Goal: Transaction & Acquisition: Purchase product/service

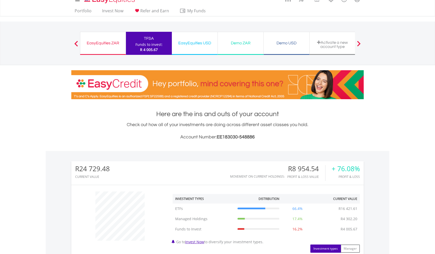
scroll to position [5, 0]
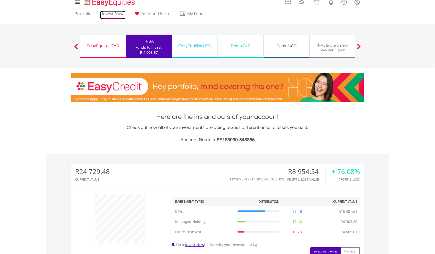
click at [115, 15] on link "Invest Now" at bounding box center [112, 15] width 25 height 8
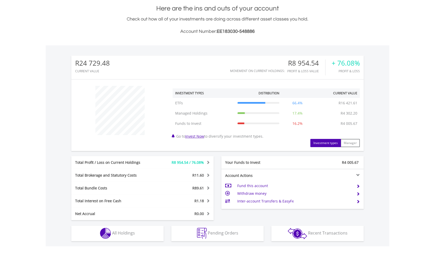
scroll to position [190, 0]
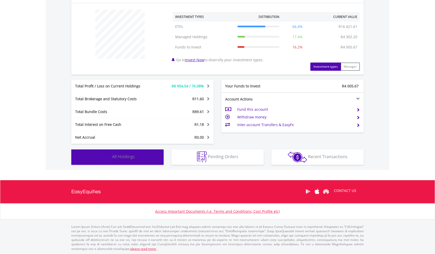
click at [144, 159] on button "Holdings All Holdings" at bounding box center [117, 157] width 92 height 15
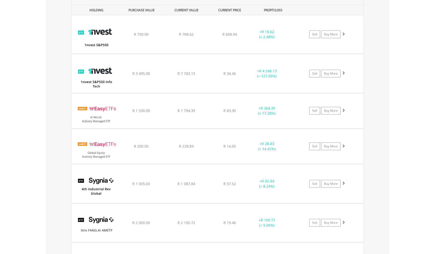
scroll to position [388, 0]
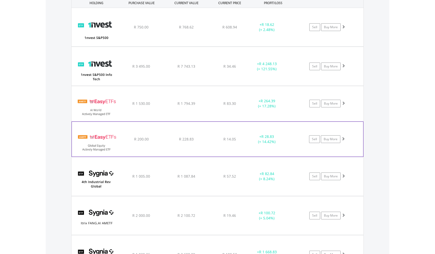
click at [149, 145] on div "﻿ EasyETFs Global Equity Actively Managed ETF R 200.00 R 228.83 R 14.05 + R 28.…" at bounding box center [218, 139] width 292 height 35
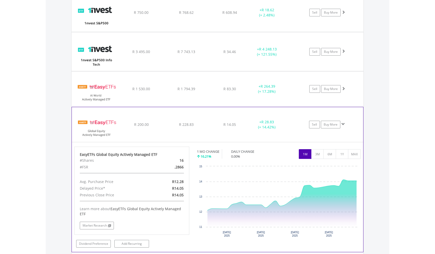
scroll to position [418, 0]
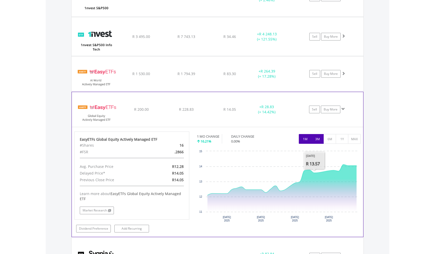
click at [318, 141] on button "3M" at bounding box center [317, 139] width 13 height 10
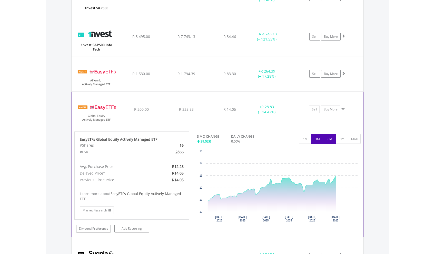
click at [329, 139] on button "6M" at bounding box center [330, 139] width 13 height 10
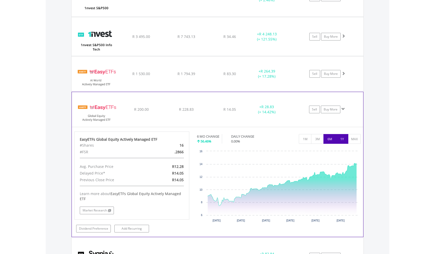
click at [339, 139] on button "1Y" at bounding box center [342, 139] width 13 height 10
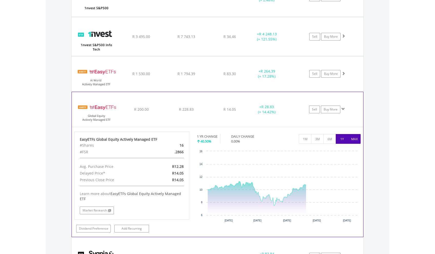
click at [354, 140] on button "MAX" at bounding box center [354, 139] width 13 height 10
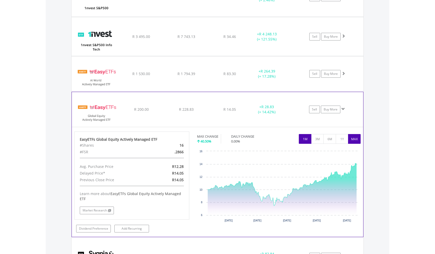
click at [301, 139] on button "1M" at bounding box center [305, 139] width 13 height 10
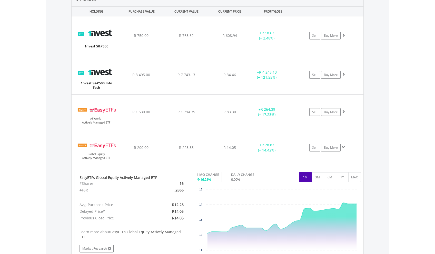
scroll to position [420, 0]
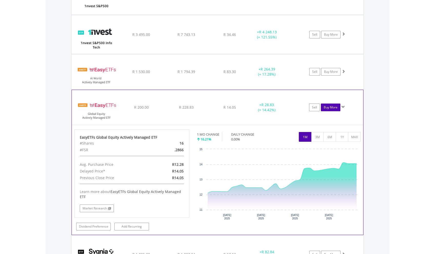
click at [331, 108] on link "Buy More" at bounding box center [331, 108] width 20 height 8
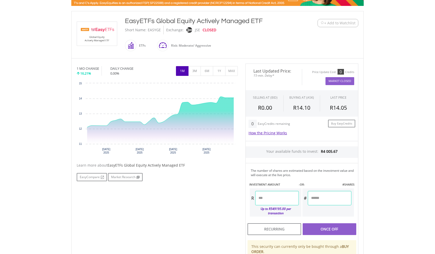
scroll to position [109, 0]
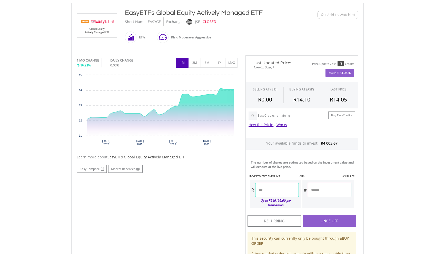
click at [276, 192] on input "number" at bounding box center [277, 190] width 44 height 14
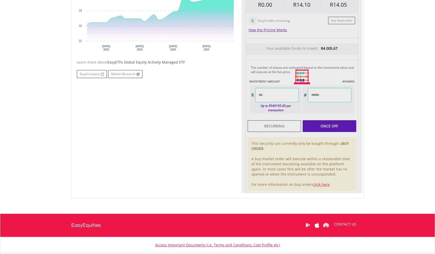
click at [351, 124] on div "Last Updated Price: 15-min. Delay* Price Update Cost: 0 Credits Market Closed S…" at bounding box center [302, 76] width 121 height 233
type input "*******"
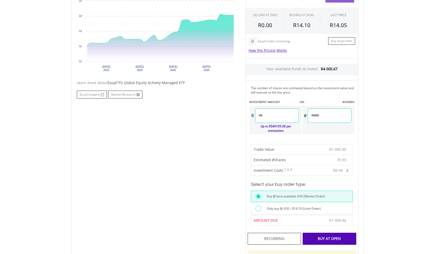
scroll to position [258, 0]
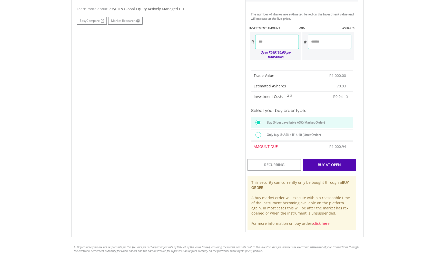
click at [354, 162] on div "Buy At Open" at bounding box center [330, 165] width 54 height 12
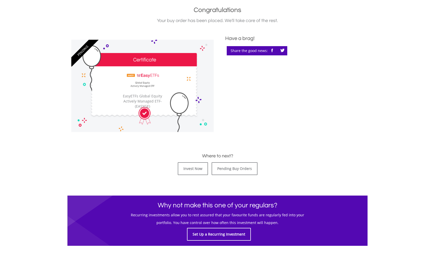
scroll to position [177, 0]
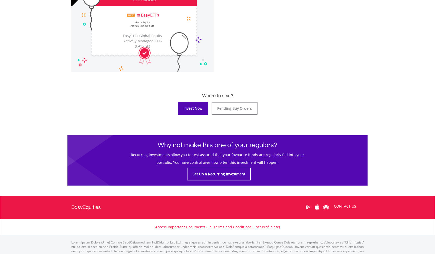
click at [197, 107] on link "Invest Now" at bounding box center [193, 108] width 30 height 13
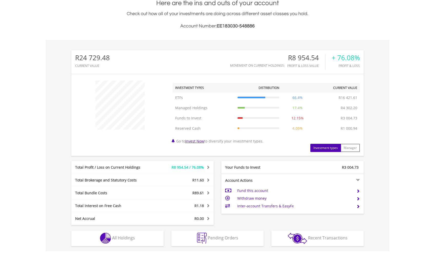
scroll to position [200, 0]
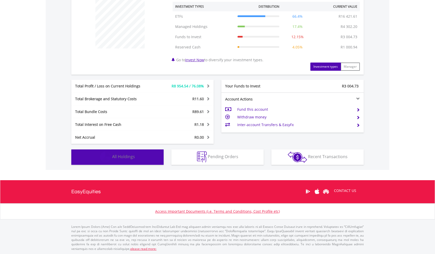
click at [147, 161] on button "Holdings All Holdings" at bounding box center [117, 157] width 92 height 15
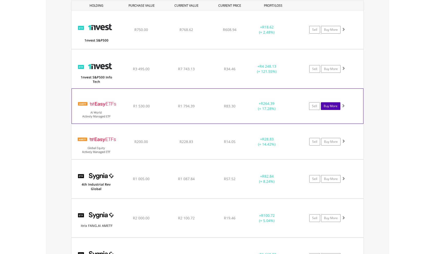
scroll to position [392, 0]
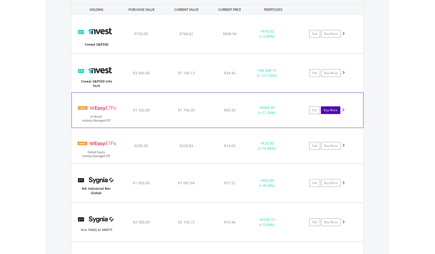
click at [331, 110] on link "Buy More" at bounding box center [331, 111] width 20 height 8
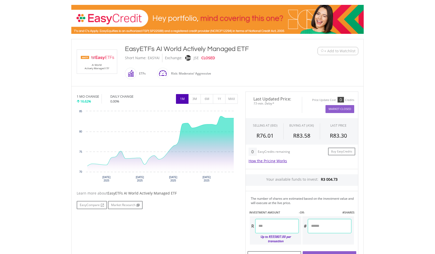
scroll to position [155, 0]
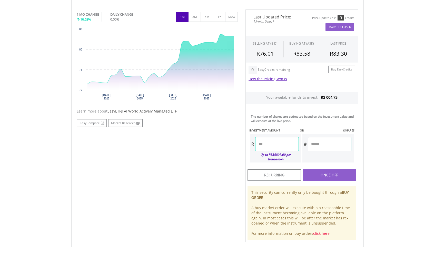
click at [260, 142] on input "number" at bounding box center [277, 144] width 44 height 14
type input "*******"
click at [317, 173] on div "Last Updated Price: 15-min. Delay* Price Update Cost: 0 Credits Market Closed S…" at bounding box center [302, 125] width 121 height 233
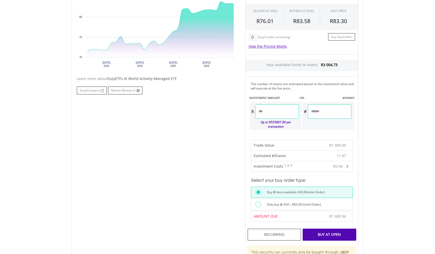
scroll to position [213, 0]
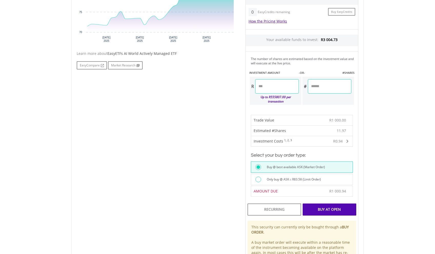
click at [317, 204] on div "Buy At Open" at bounding box center [330, 210] width 54 height 12
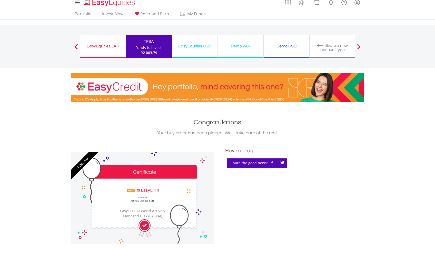
scroll to position [193, 0]
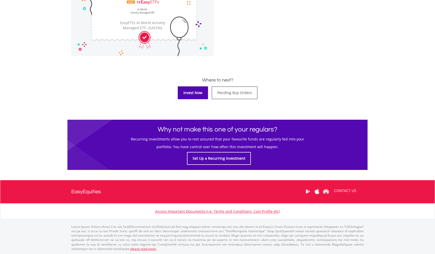
click at [197, 97] on link "Invest Now" at bounding box center [193, 93] width 30 height 13
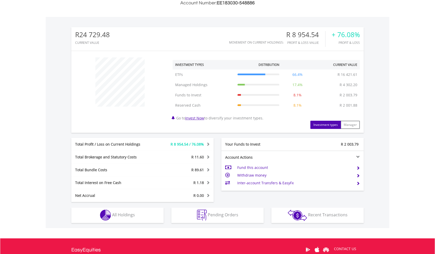
scroll to position [194, 0]
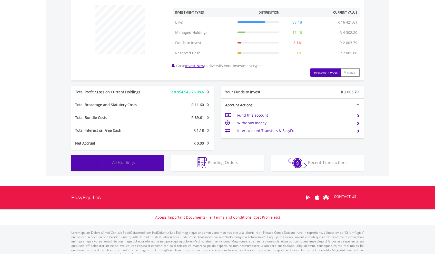
click at [136, 161] on button "Holdings All Holdings" at bounding box center [117, 163] width 92 height 15
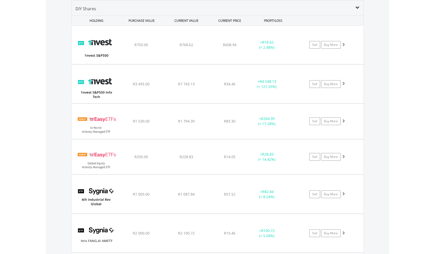
scroll to position [356, 0]
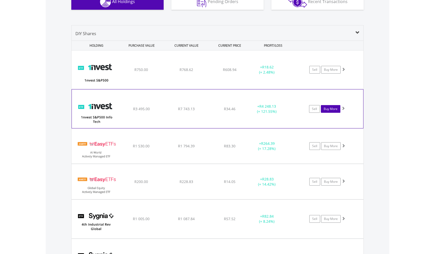
click at [331, 109] on link "Buy More" at bounding box center [331, 109] width 20 height 8
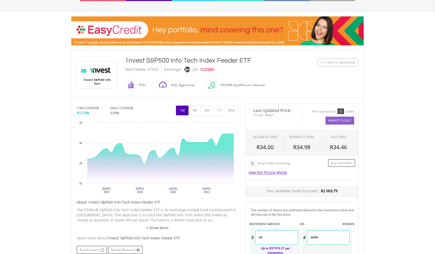
scroll to position [115, 0]
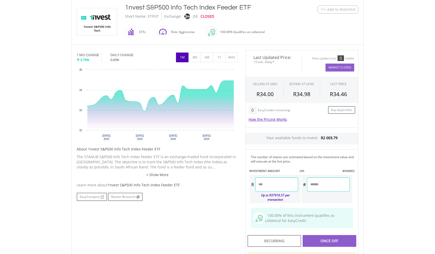
click at [262, 187] on input "number" at bounding box center [276, 185] width 43 height 14
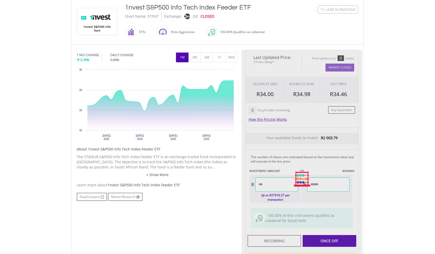
type input "*******"
click at [383, 181] on body "My Investments Invest Now New Listings Sell My Recurring Investments Pending Or…" at bounding box center [217, 146] width 435 height 522
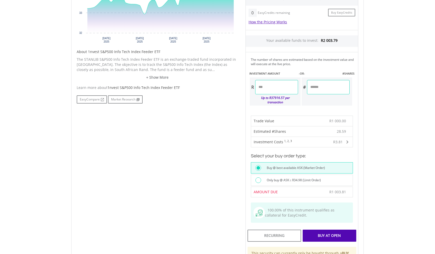
scroll to position [255, 0]
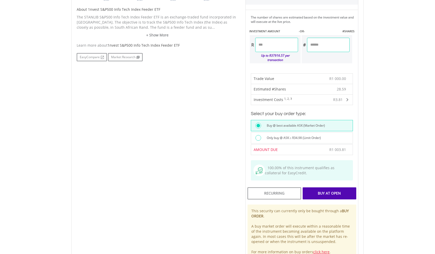
click at [339, 189] on div "Buy At Open" at bounding box center [330, 194] width 54 height 12
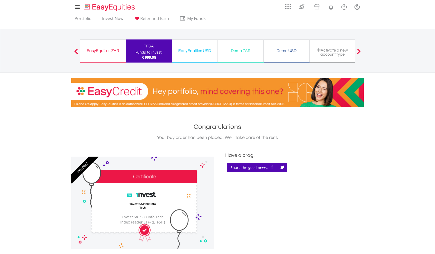
scroll to position [142, 0]
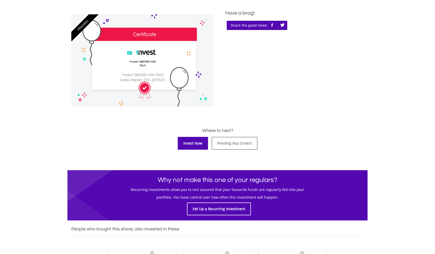
click at [193, 145] on link "Invest Now" at bounding box center [193, 143] width 30 height 13
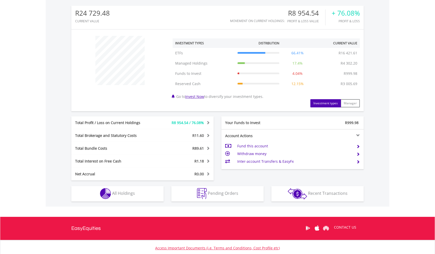
scroll to position [200, 0]
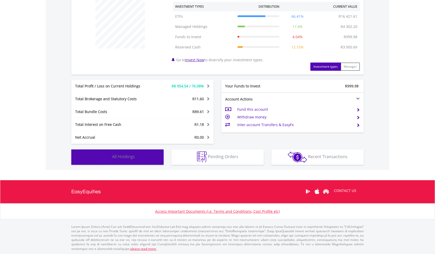
click at [137, 155] on button "Holdings All Holdings" at bounding box center [117, 157] width 92 height 15
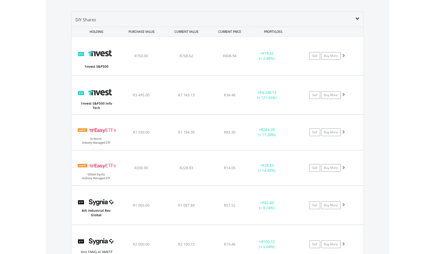
scroll to position [352, 0]
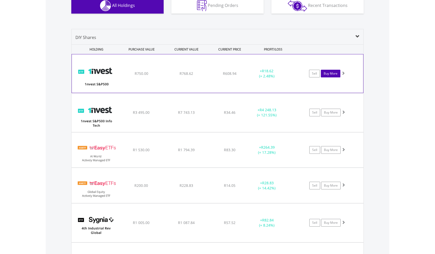
click at [331, 73] on link "Buy More" at bounding box center [331, 74] width 20 height 8
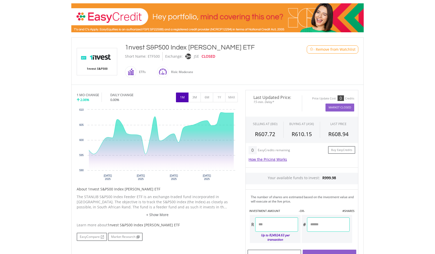
scroll to position [184, 0]
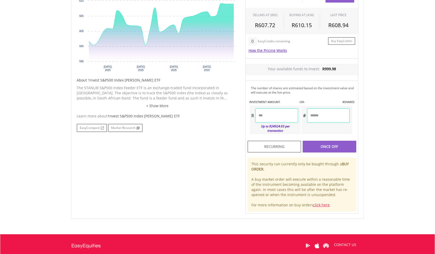
click at [288, 111] on input "number" at bounding box center [276, 116] width 43 height 14
type input "******"
click at [348, 143] on div "Last Updated Price: 15-min. Delay* Price Update Cost: 0 Credits Market Closed S…" at bounding box center [302, 97] width 121 height 233
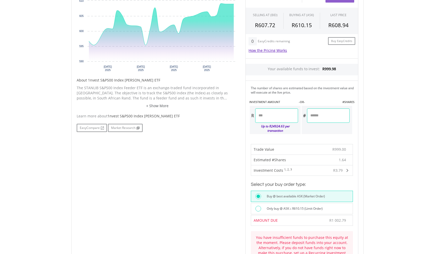
scroll to position [223, 0]
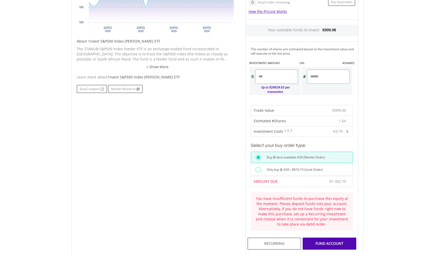
drag, startPoint x: 272, startPoint y: 77, endPoint x: 246, endPoint y: 78, distance: 26.2
click at [246, 78] on div "The number of shares are estimated based on the investment value and will execu…" at bounding box center [302, 71] width 113 height 58
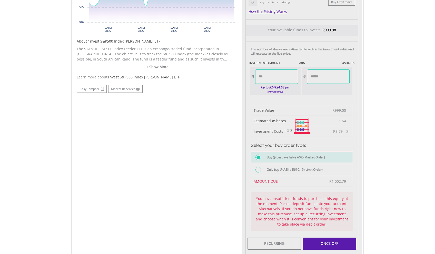
type input "******"
click at [382, 127] on body "My Investments Invest Now New Listings Sell My Recurring Investments Pending Or…" at bounding box center [217, 115] width 435 height 676
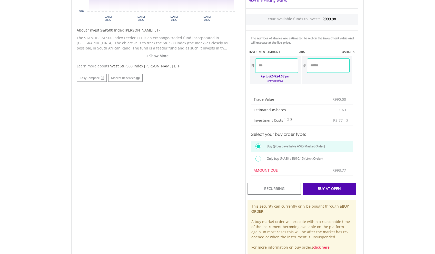
scroll to position [235, 0]
click at [265, 65] on input "******" at bounding box center [276, 65] width 43 height 14
type input "******"
click at [403, 88] on body "My Investments Invest Now New Listings Sell My Recurring Investments Pending Or…" at bounding box center [217, 81] width 435 height 633
type input "******"
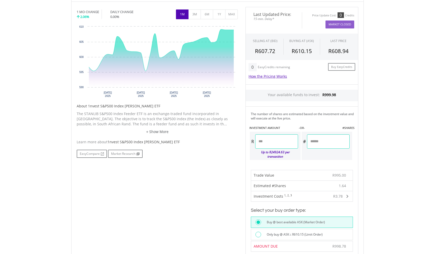
scroll to position [260, 0]
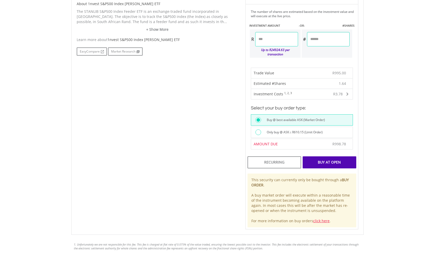
click at [347, 160] on div "Buy At Open" at bounding box center [330, 163] width 54 height 12
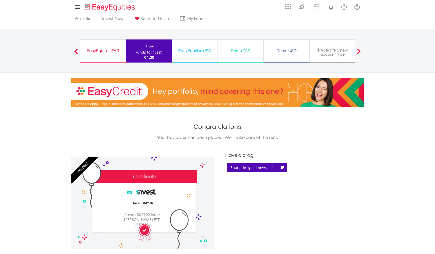
click at [143, 47] on div "TFSA" at bounding box center [149, 46] width 40 height 7
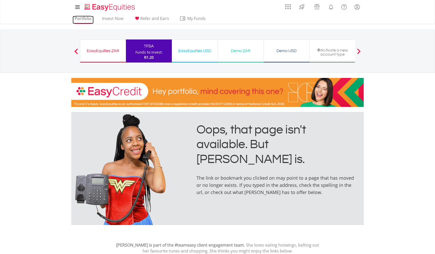
click at [82, 19] on link "Portfolio" at bounding box center [83, 20] width 21 height 8
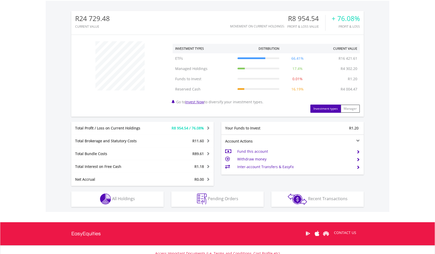
scroll to position [200, 0]
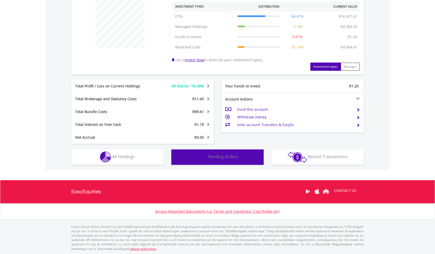
click at [189, 158] on button "Pending Orders Pending Orders" at bounding box center [217, 157] width 92 height 15
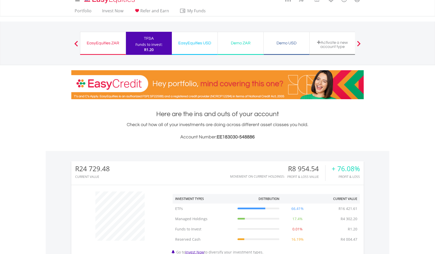
scroll to position [0, 0]
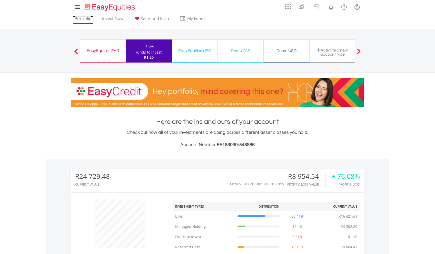
click at [82, 18] on link "Portfolio" at bounding box center [83, 20] width 21 height 8
